Goal: Use online tool/utility: Utilize a website feature to perform a specific function

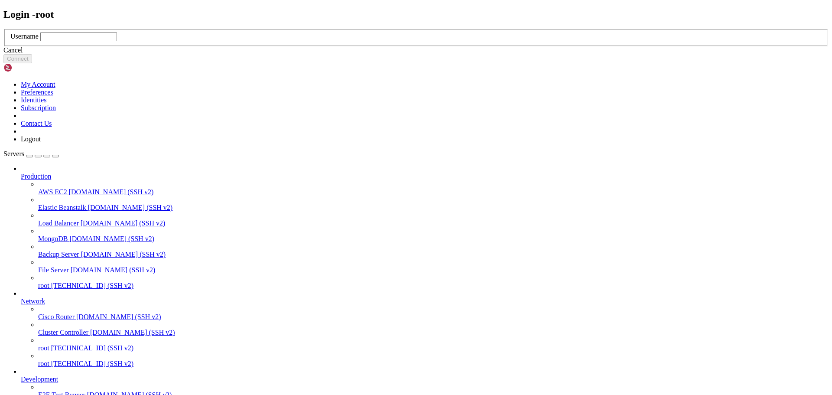
drag, startPoint x: 356, startPoint y: 199, endPoint x: 361, endPoint y: 198, distance: 4.5
click at [117, 41] on input "text" at bounding box center [78, 36] width 77 height 9
type input "root"
click at [32, 63] on button "Connect" at bounding box center [17, 58] width 29 height 9
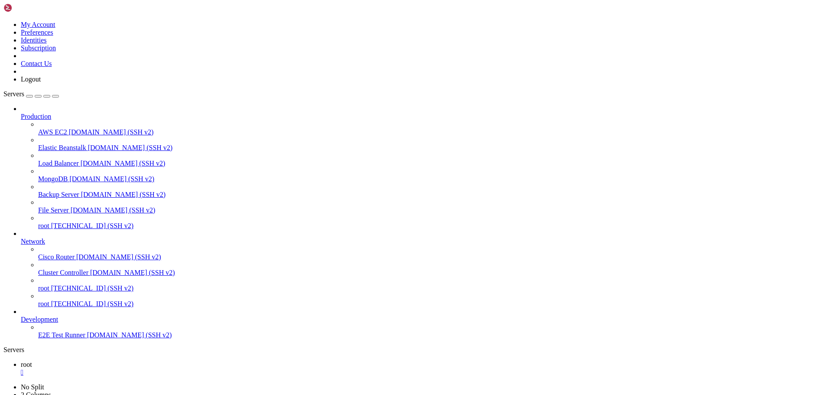
scroll to position [4, 1]
drag, startPoint x: 253, startPoint y: 779, endPoint x: 7, endPoint y: 764, distance: 246.6
copy div "(venv) root@497337:~/tradingbot# cat /root/tradingbot/logs/cron_report.log /bin…"
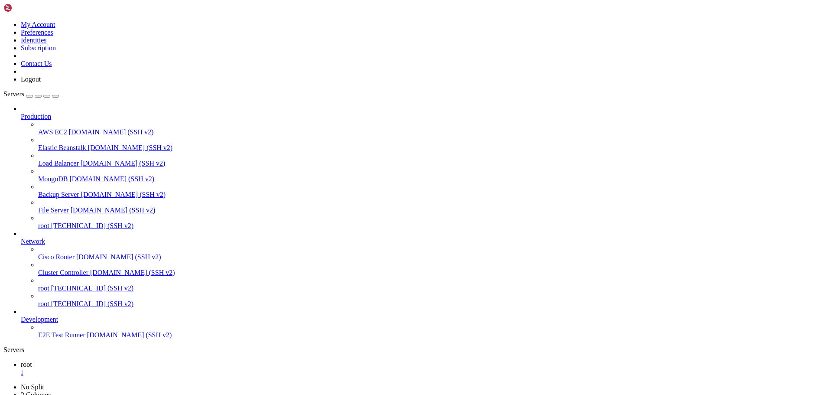
drag, startPoint x: 7, startPoint y: 698, endPoint x: 206, endPoint y: 757, distance: 207.5
drag, startPoint x: 129, startPoint y: 838, endPoint x: 341, endPoint y: 832, distance: 211.6
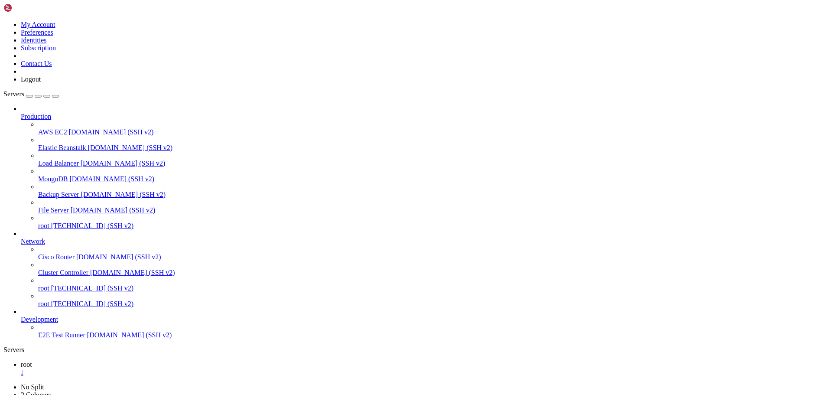
drag, startPoint x: 129, startPoint y: 847, endPoint x: 586, endPoint y: 790, distance: 460.7
drag, startPoint x: 130, startPoint y: 846, endPoint x: 297, endPoint y: 849, distance: 166.9
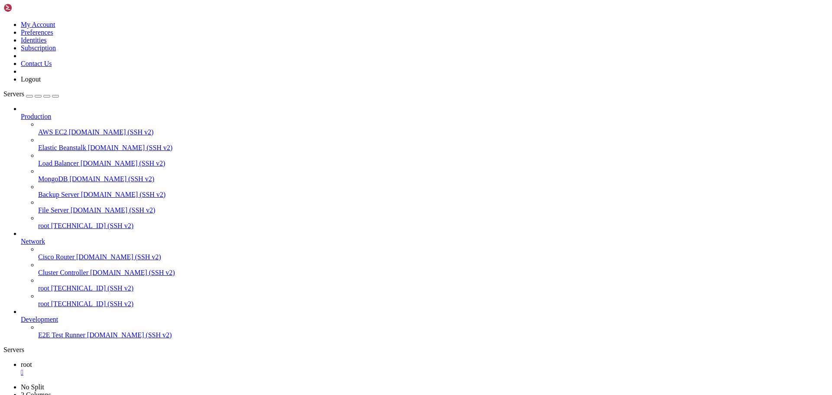
scroll to position [66, 0]
drag, startPoint x: 193, startPoint y: 840, endPoint x: 7, endPoint y: 803, distance: 189.6
drag, startPoint x: 198, startPoint y: 838, endPoint x: 7, endPoint y: 790, distance: 196.5
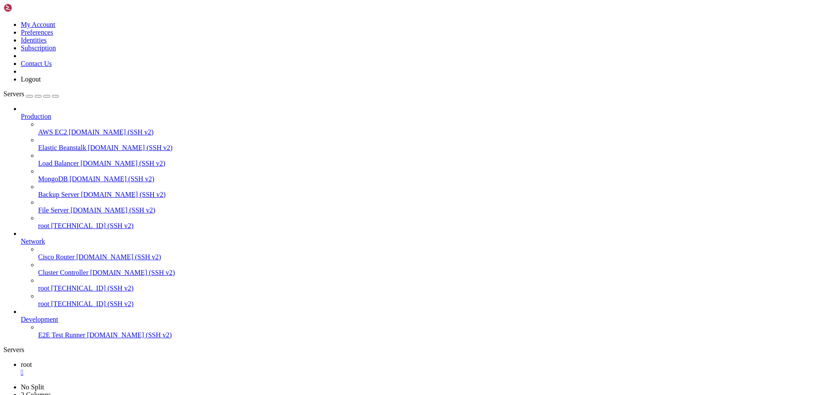
copy div "(venv) root@497337:~/tradingbot# cat /root/tradingbot/logs/cron_report.log [DAT…"
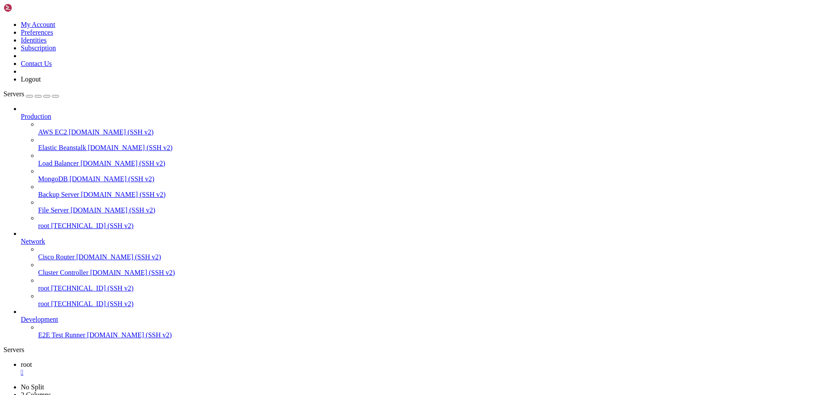
drag, startPoint x: 7, startPoint y: 529, endPoint x: 202, endPoint y: 816, distance: 346.9
drag, startPoint x: 60, startPoint y: 634, endPoint x: 176, endPoint y: 595, distance: 122.1
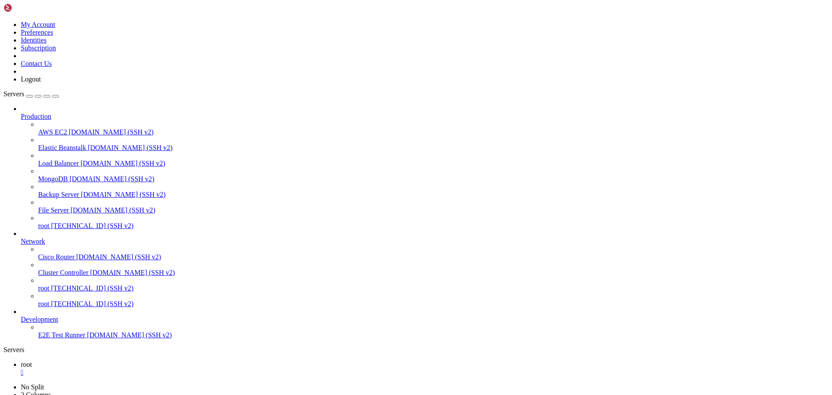
scroll to position [192, 0]
